Goal: Task Accomplishment & Management: Manage account settings

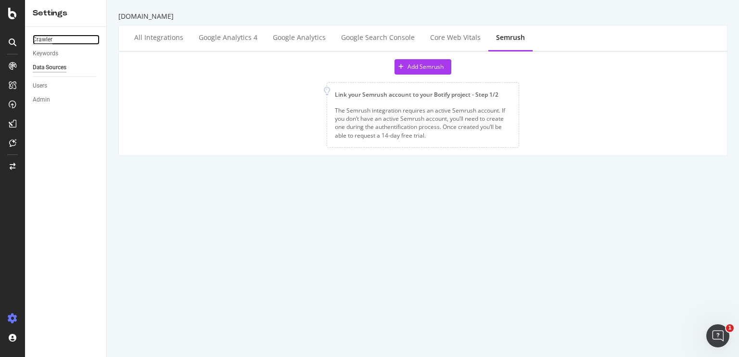
click at [47, 42] on div "Crawler" at bounding box center [43, 40] width 20 height 10
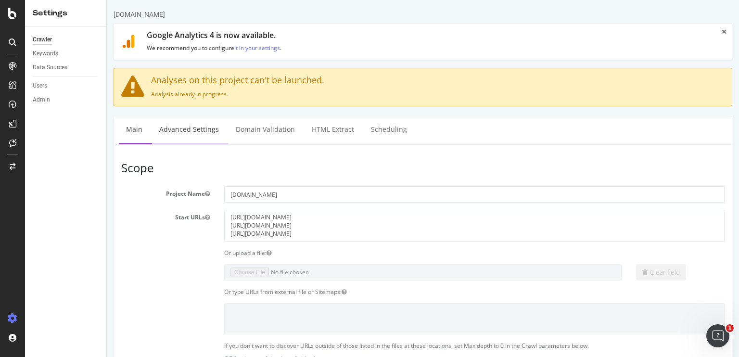
click at [186, 137] on link "Advanced Settings" at bounding box center [189, 129] width 74 height 26
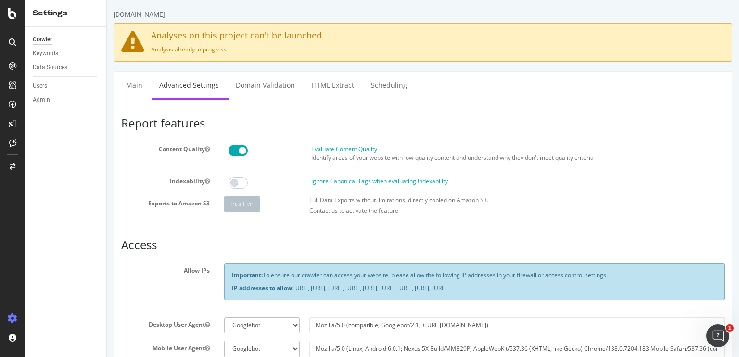
type input "hazel"
drag, startPoint x: 386, startPoint y: 158, endPoint x: 576, endPoint y: 160, distance: 189.6
click at [576, 160] on p "Identify areas of your website with low-quality content and understand why they…" at bounding box center [517, 158] width 413 height 8
click at [347, 201] on label "Full Data Exports without limitations, directly copied on Amazon S3." at bounding box center [398, 200] width 179 height 8
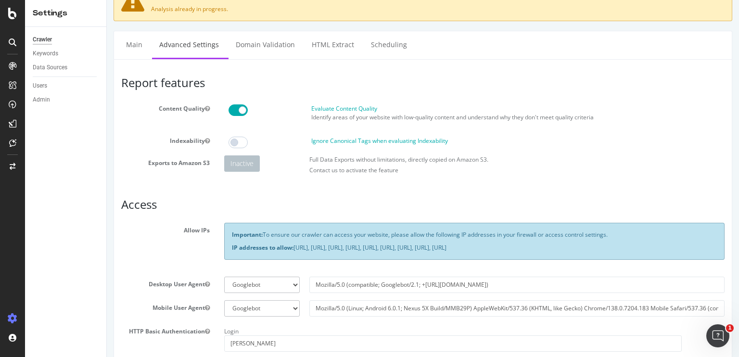
scroll to position [96, 0]
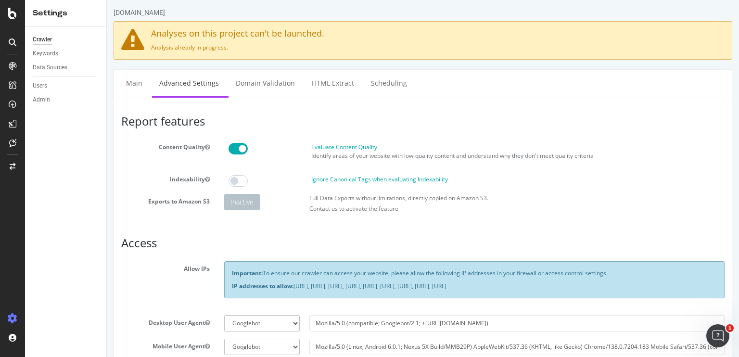
scroll to position [0, 0]
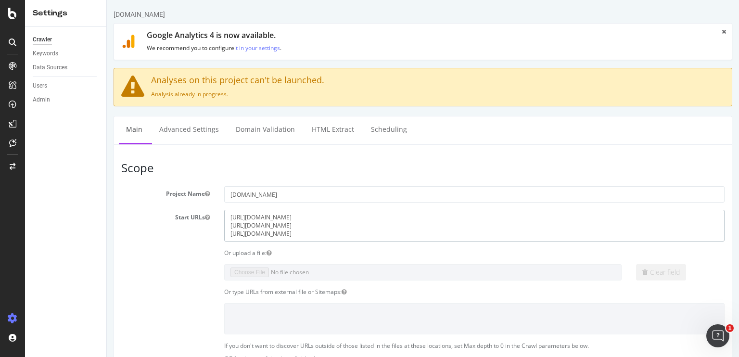
click at [691, 240] on textarea "https://www.dhgate.com/ https://fr.dhgate.com/ https://es.dhgate.com/" at bounding box center [474, 225] width 501 height 31
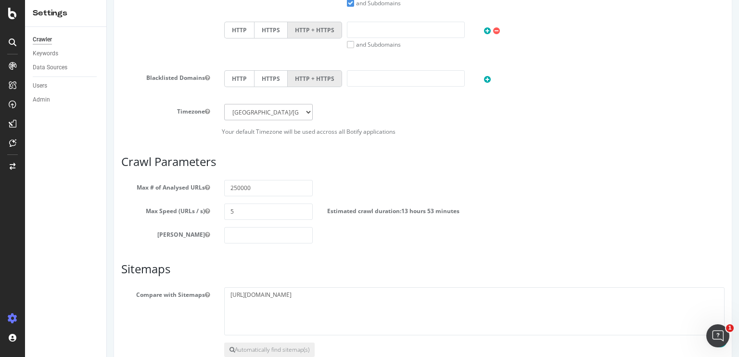
scroll to position [502, 0]
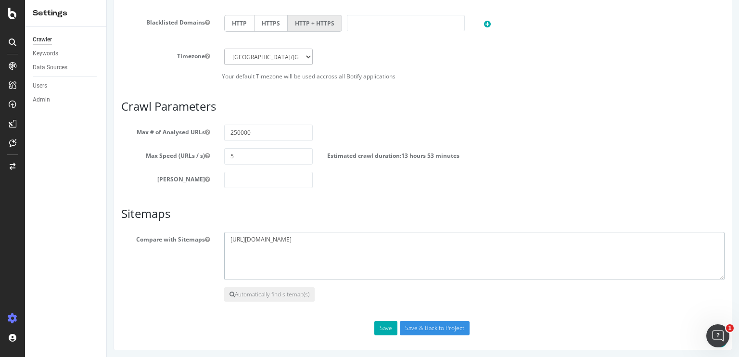
click at [424, 239] on textarea "https://www.dhgate.com/sitemapseo/newproduct_index.xml.gz" at bounding box center [474, 256] width 501 height 48
paste textarea "/sitemapseo/product_sitemap__index.xml.gz"
drag, startPoint x: 297, startPoint y: 238, endPoint x: 215, endPoint y: 235, distance: 82.9
click at [215, 235] on div "Compare with Sitemaps https://www.dhgate.com/sitemapseo/newproduct_index.xml.gz" at bounding box center [423, 256] width 618 height 48
click at [230, 246] on textarea "https://www.dhgate.com/sitemapseo/newproduct_index.xml.gz" at bounding box center [474, 256] width 501 height 48
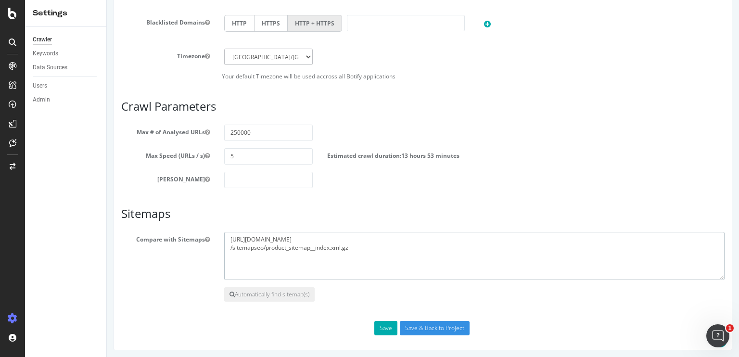
paste textarea "https://www.dhgate.com/"
click at [434, 248] on textarea "https://www.dhgate.com/sitemapseo/newproduct_index.xml.gz" at bounding box center [474, 256] width 501 height 48
click at [299, 248] on textarea "https://www.dhgate.com/sitemapseo/newproduct_index.xml.gz" at bounding box center [474, 256] width 501 height 48
click at [429, 249] on textarea "https://www.dhgate.com/sitemapseo/newproduct_index.xml.gz" at bounding box center [474, 256] width 501 height 48
click at [295, 257] on textarea "https://www.dhgate.com/sitemapseo/newproduct_index.xml.gz" at bounding box center [474, 256] width 501 height 48
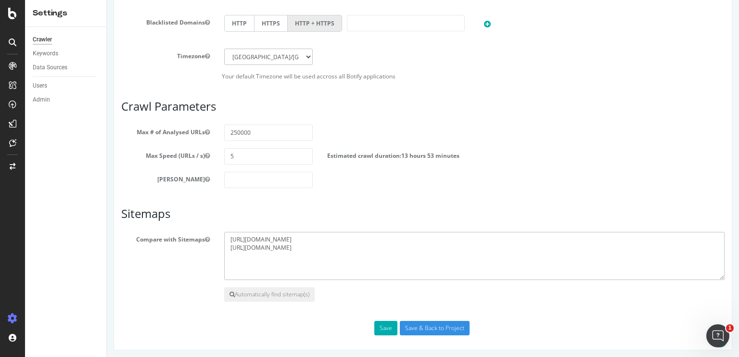
paste textarea "/sitemapseo/product_sitemap_es_index.xml.gz"
drag, startPoint x: 297, startPoint y: 247, endPoint x: 231, endPoint y: 244, distance: 66.5
click at [231, 244] on textarea "https://www.dhgate.com/sitemapseo/newproduct_index.xml.gz" at bounding box center [474, 256] width 501 height 48
click at [230, 253] on textarea "https://www.dhgate.com/sitemapseo/newproduct_index.xml.gz" at bounding box center [474, 256] width 501 height 48
paste textarea "https://www.dhgate.com/"
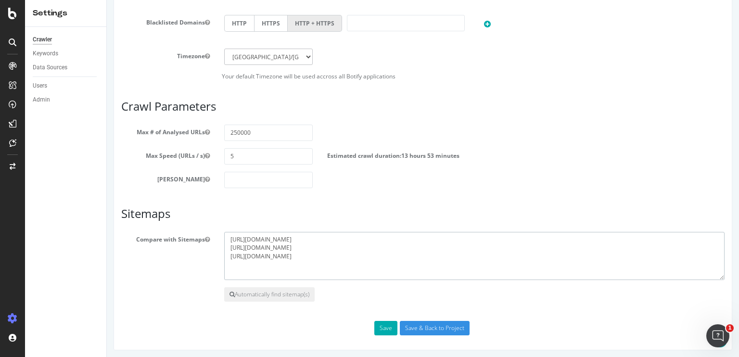
click at [256, 254] on textarea "https://www.dhgate.com/sitemapseo/newproduct_index.xml.gz" at bounding box center [474, 256] width 501 height 48
click at [442, 254] on textarea "https://www.dhgate.com/sitemapseo/newproduct_index.xml.gz" at bounding box center [474, 256] width 501 height 48
click at [276, 265] on textarea "https://www.dhgate.com/sitemapseo/newproduct_index.xml.gz" at bounding box center [474, 256] width 501 height 48
paste textarea "/sitemapseo/en_goods_ai1_index.xml.gz"
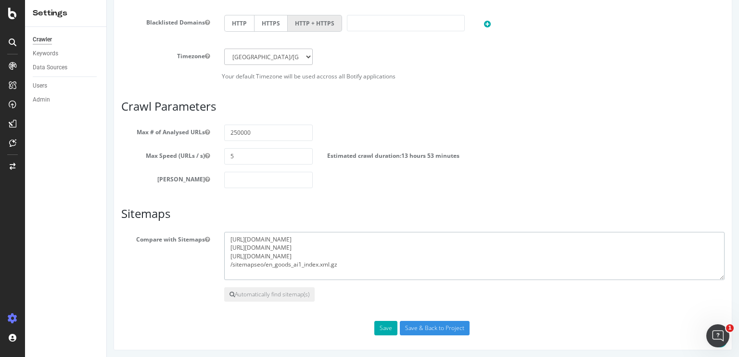
drag, startPoint x: 298, startPoint y: 247, endPoint x: 228, endPoint y: 248, distance: 69.8
click at [228, 248] on textarea "https://www.dhgate.com/sitemapseo/newproduct_index.xml.gz" at bounding box center [474, 256] width 501 height 48
click at [230, 263] on textarea "https://www.dhgate.com/sitemapseo/newproduct_index.xml.gz" at bounding box center [474, 256] width 501 height 48
paste textarea "https://www.dhgate.com/"
click at [229, 263] on textarea "https://www.dhgate.com/sitemapseo/newproduct_index.xml.gz" at bounding box center [474, 256] width 501 height 48
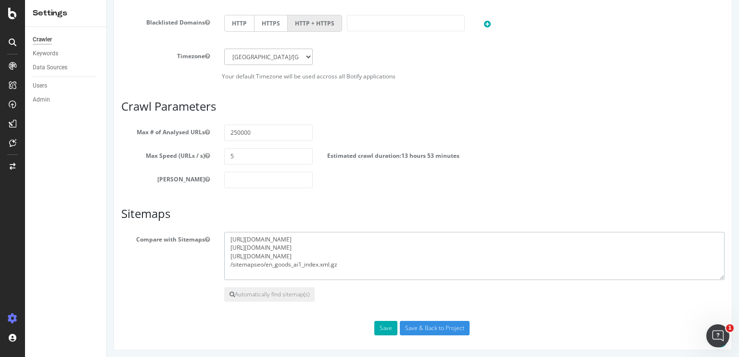
paste textarea "https://www.dhgate.com/"
click at [291, 256] on textarea "https://www.dhgate.com/sitemapseo/newproduct_index.xml.gz" at bounding box center [474, 256] width 501 height 48
click at [297, 263] on textarea "https://www.dhgate.com/sitemapseo/newproduct_index.xml.gz" at bounding box center [474, 256] width 501 height 48
click at [413, 267] on textarea "https://www.dhgate.com/sitemapseo/newproduct_index.xml.gz" at bounding box center [474, 256] width 501 height 48
click at [30, 265] on div "Crawler Keywords Data Sources Users Admin" at bounding box center [65, 192] width 81 height 330
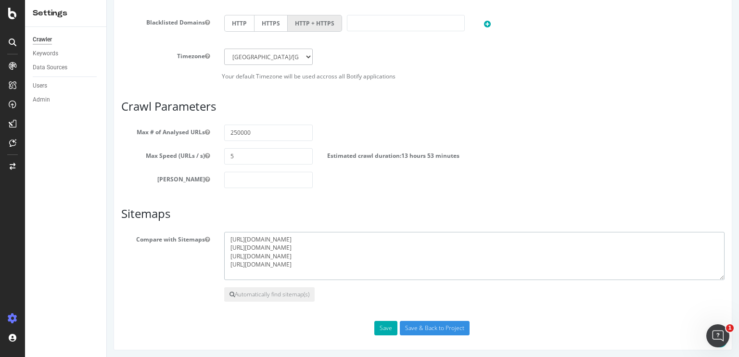
click at [415, 263] on textarea "https://www.dhgate.com/sitemapseo/newproduct_index.xml.gz" at bounding box center [474, 256] width 501 height 48
click at [414, 260] on textarea "https://www.dhgate.com/sitemapseo/newproduct_index.xml.gz" at bounding box center [474, 256] width 501 height 48
paste textarea "/sitemapseo/SRP_EN_index.xml.gz"
drag, startPoint x: 297, startPoint y: 264, endPoint x: 218, endPoint y: 261, distance: 79.5
click at [218, 261] on div "https://www.dhgate.com/sitemapseo/newproduct_index.xml.gz" at bounding box center [474, 256] width 515 height 48
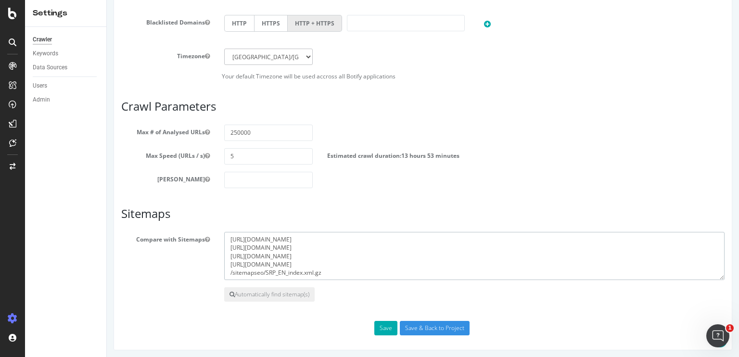
drag, startPoint x: 229, startPoint y: 271, endPoint x: 236, endPoint y: 271, distance: 7.2
click at [229, 271] on textarea "https://www.dhgate.com/sitemapseo/newproduct_index.xml.gz" at bounding box center [474, 256] width 501 height 48
paste textarea "https://www.dhgate.com/"
click at [398, 272] on textarea "https://www.dhgate.com/sitemapseo/newproduct_index.xml.gz" at bounding box center [474, 256] width 501 height 48
click at [283, 237] on textarea "https://www.dhgate.com/sitemapseo/newproduct_index.xml.gz" at bounding box center [474, 256] width 501 height 48
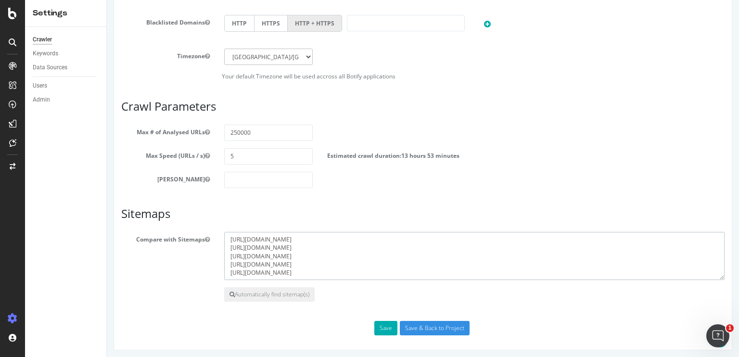
click at [315, 236] on textarea "https://www.dhgate.com/sitemapseo/newproduct_index.xml.gz" at bounding box center [474, 256] width 501 height 48
click at [352, 242] on textarea "https://www.dhgate.com/sitemapseo/newproduct_index.xml.gz" at bounding box center [474, 256] width 501 height 48
click at [341, 250] on textarea "https://www.dhgate.com/sitemapseo/newproduct_index.xml.gz" at bounding box center [474, 256] width 501 height 48
click at [341, 257] on textarea "https://www.dhgate.com/sitemapseo/newproduct_index.xml.gz" at bounding box center [474, 256] width 501 height 48
click at [342, 262] on textarea "https://www.dhgate.com/sitemapseo/newproduct_index.xml.gz" at bounding box center [474, 256] width 501 height 48
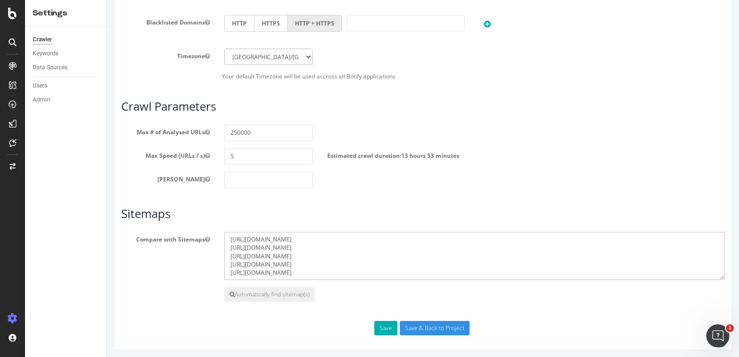
drag, startPoint x: 339, startPoint y: 268, endPoint x: 327, endPoint y: 272, distance: 12.2
click at [338, 269] on textarea "https://www.dhgate.com/sitemapseo/newproduct_index.xml.gz" at bounding box center [474, 256] width 501 height 48
click at [320, 273] on textarea "https://www.dhgate.com/sitemapseo/newproduct_index.xml.gz" at bounding box center [474, 256] width 501 height 48
click at [408, 275] on textarea "https://www.dhgate.com/sitemapseo/newproduct_index.xml.gz" at bounding box center [474, 256] width 501 height 48
click at [401, 270] on textarea "https://www.dhgate.com/sitemapseo/newproduct_index.xml.gz" at bounding box center [474, 256] width 501 height 48
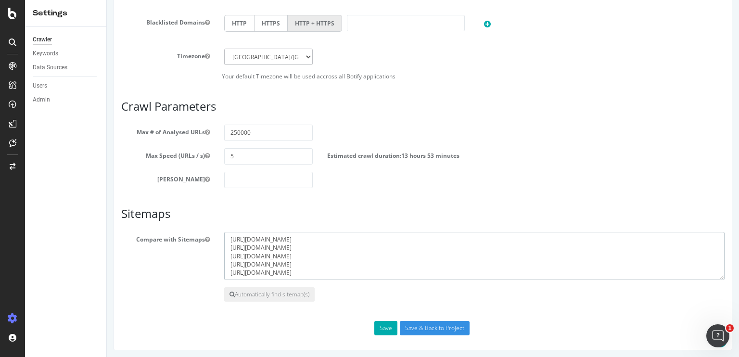
scroll to position [5, 0]
paste textarea "https://smart.dhgate.com/sitemap_qbcurdx/all-post_index.xml"
drag, startPoint x: 403, startPoint y: 273, endPoint x: 197, endPoint y: 259, distance: 206.5
click at [197, 259] on div "Compare with Sitemaps https://www.dhgate.com/sitemapseo/newproduct_index.xml.gz" at bounding box center [423, 256] width 618 height 48
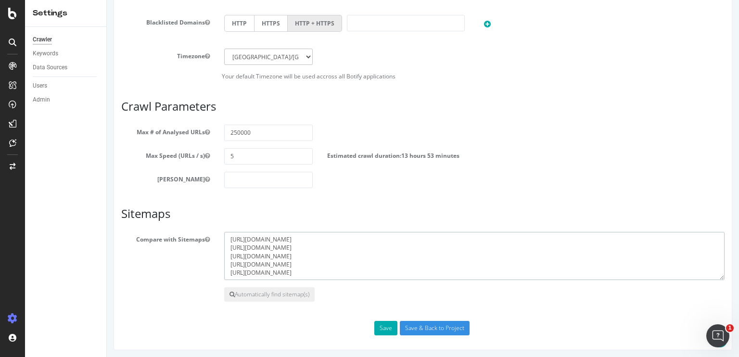
scroll to position [0, 0]
type textarea "https://www.dhgate.com/sitemapseo/newproduct_index.xml.gz https://www.dhgate.co…"
click at [383, 325] on button "Save" at bounding box center [385, 328] width 23 height 14
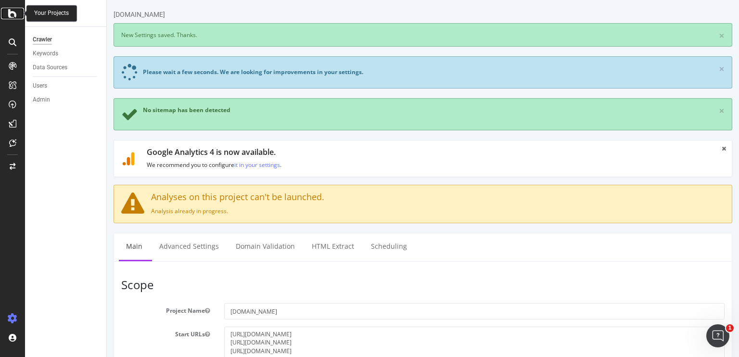
click at [13, 15] on icon at bounding box center [12, 14] width 9 height 12
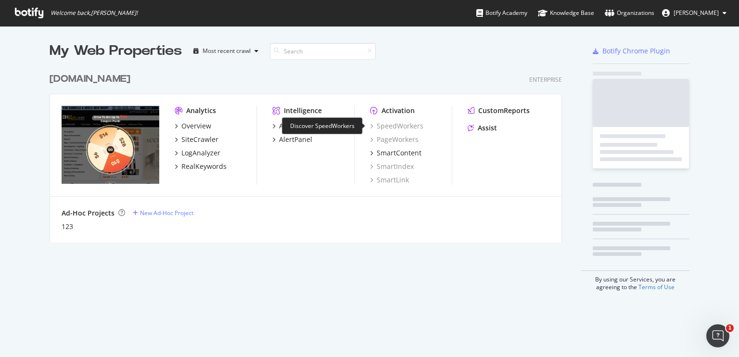
scroll to position [174, 513]
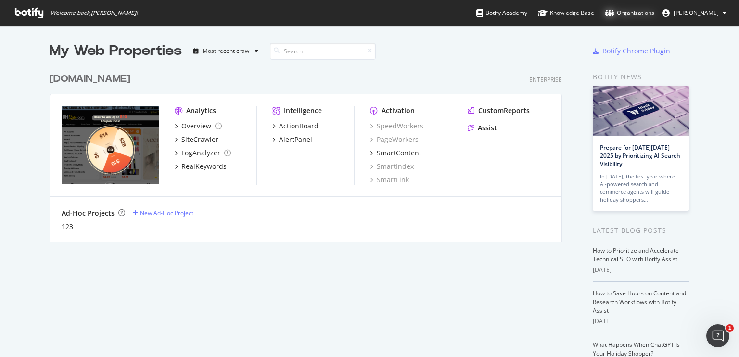
click at [637, 10] on div "Organizations" at bounding box center [630, 13] width 50 height 10
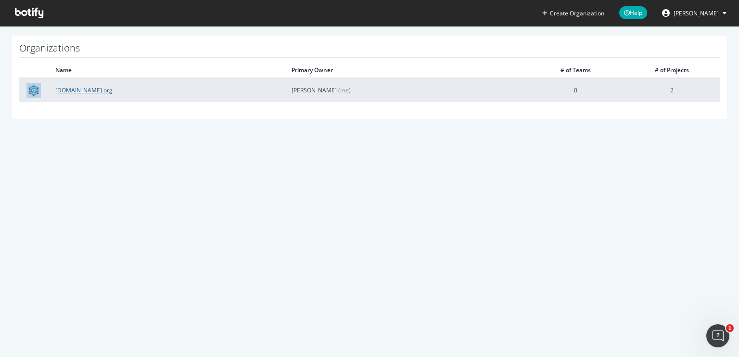
click at [81, 93] on link "[DOMAIN_NAME] org" at bounding box center [83, 90] width 57 height 8
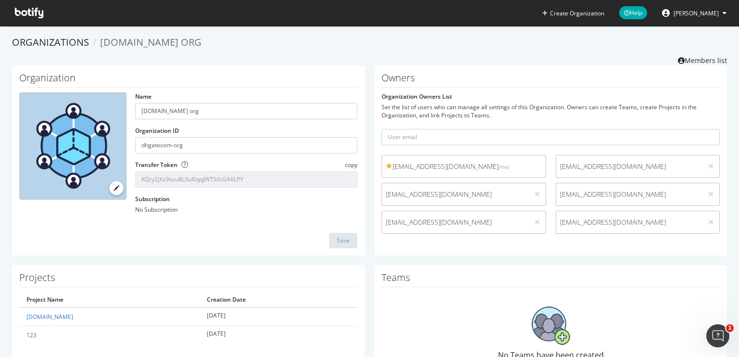
click at [710, 11] on span "[PERSON_NAME]" at bounding box center [696, 13] width 45 height 8
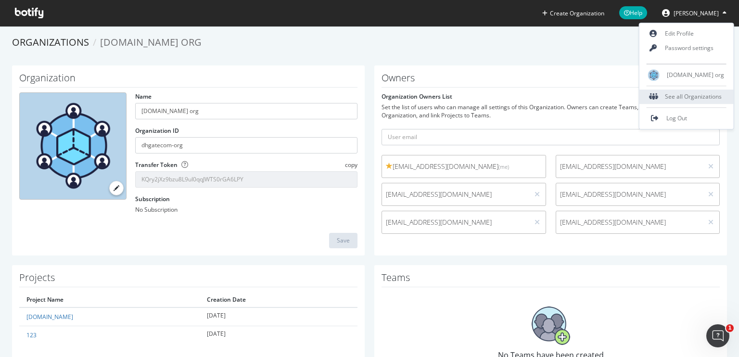
click at [696, 101] on div "See all Organizations" at bounding box center [687, 97] width 94 height 14
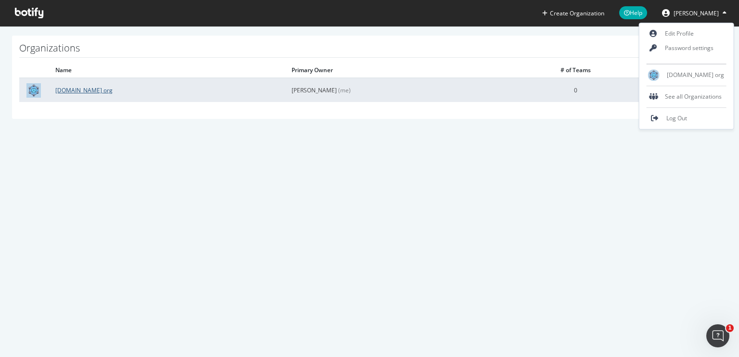
click at [84, 91] on link "[DOMAIN_NAME] org" at bounding box center [83, 90] width 57 height 8
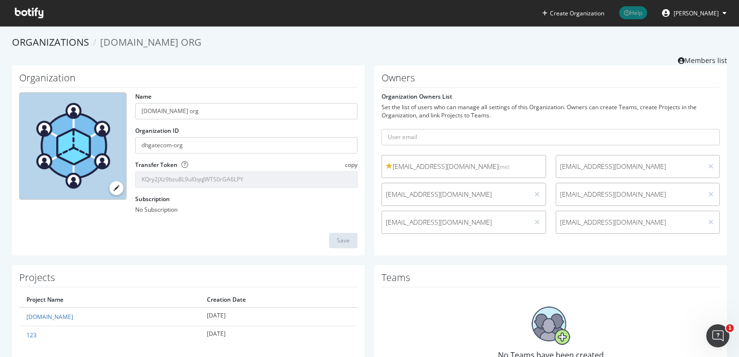
click at [643, 13] on span "Help" at bounding box center [633, 12] width 28 height 13
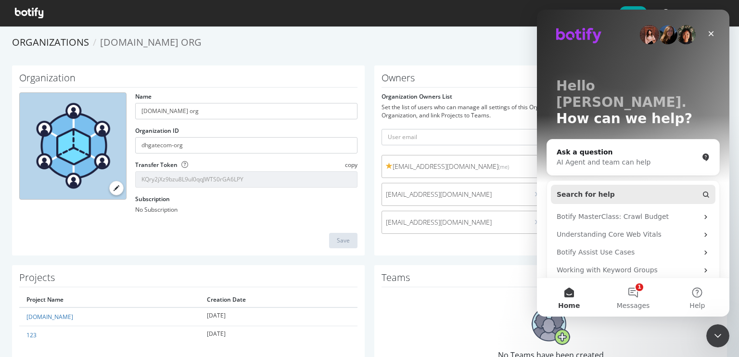
click at [610, 185] on button "Search for help" at bounding box center [633, 194] width 165 height 19
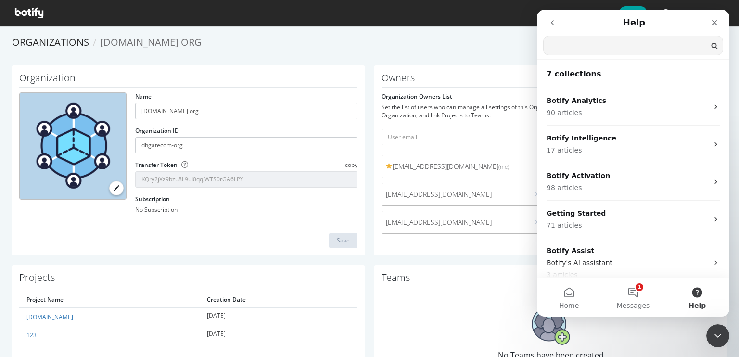
click at [589, 43] on input "Search for help" at bounding box center [633, 45] width 179 height 19
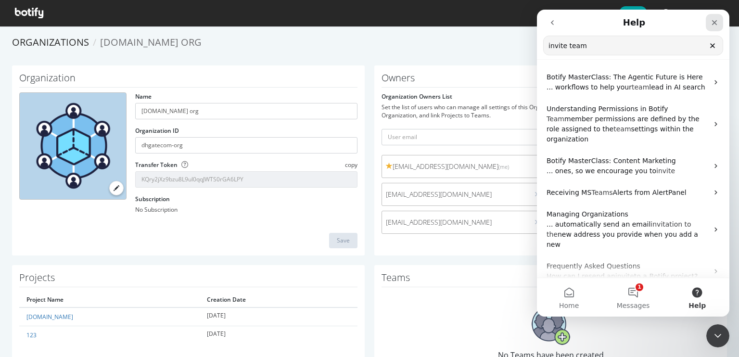
type input "invite team"
click at [714, 20] on icon "Close" at bounding box center [715, 23] width 8 height 8
